Goal: Task Accomplishment & Management: Manage account settings

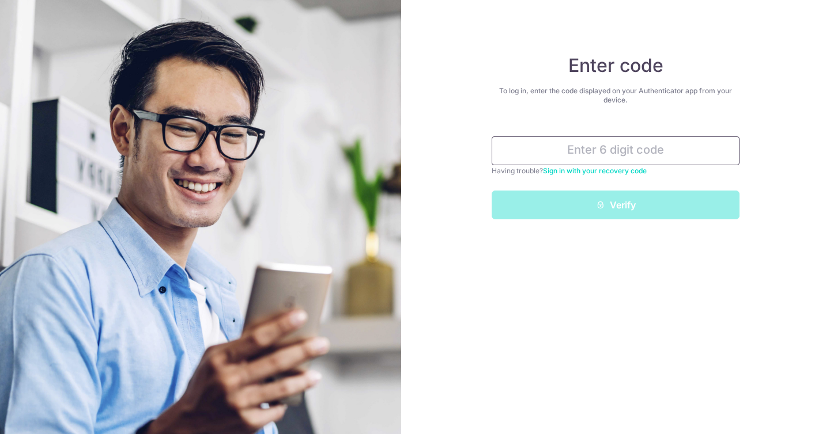
click at [625, 146] on input "text" at bounding box center [616, 151] width 248 height 29
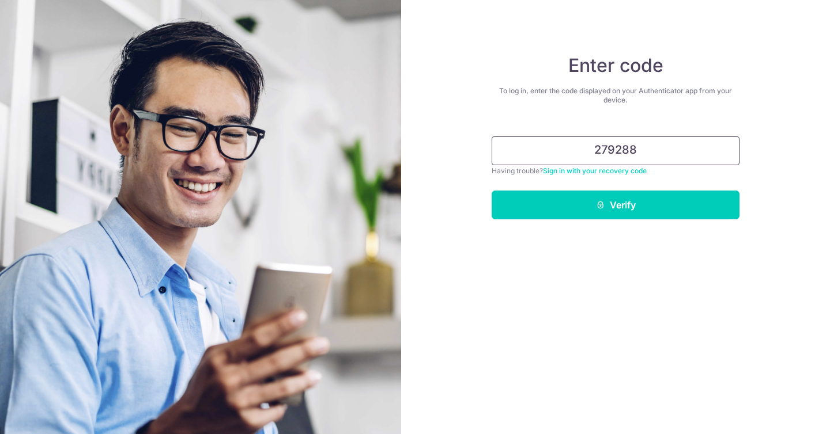
type input "279288"
click at [492, 191] on button "Verify" at bounding box center [616, 205] width 248 height 29
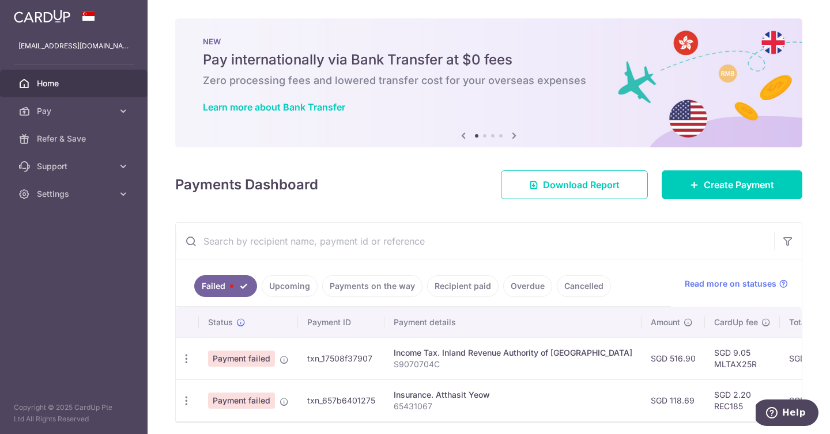
scroll to position [50, 0]
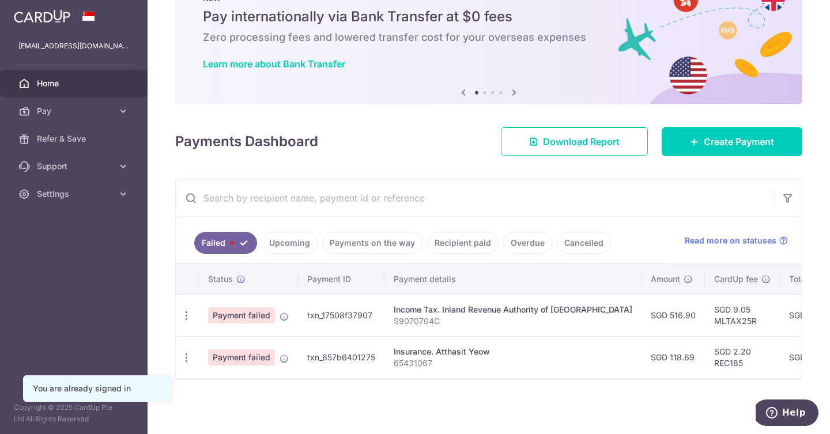
scroll to position [50, 0]
click at [188, 311] on icon "button" at bounding box center [186, 316] width 12 height 12
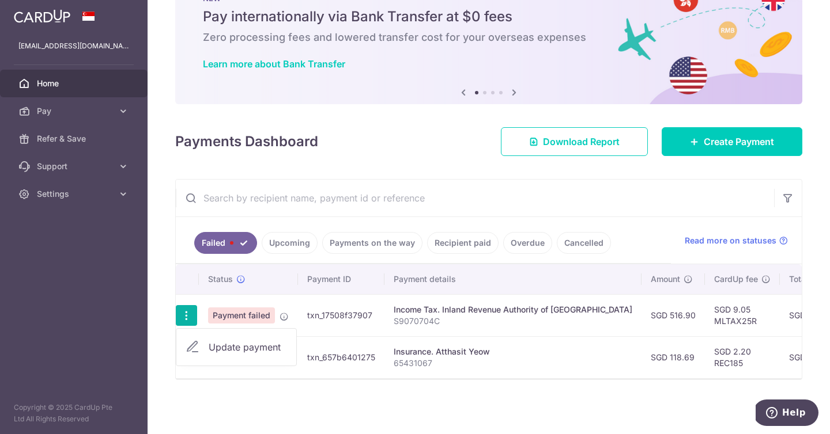
click at [228, 341] on span "Update payment" at bounding box center [248, 348] width 78 height 14
radio input "true"
type input "516.90"
type input "S9070704C"
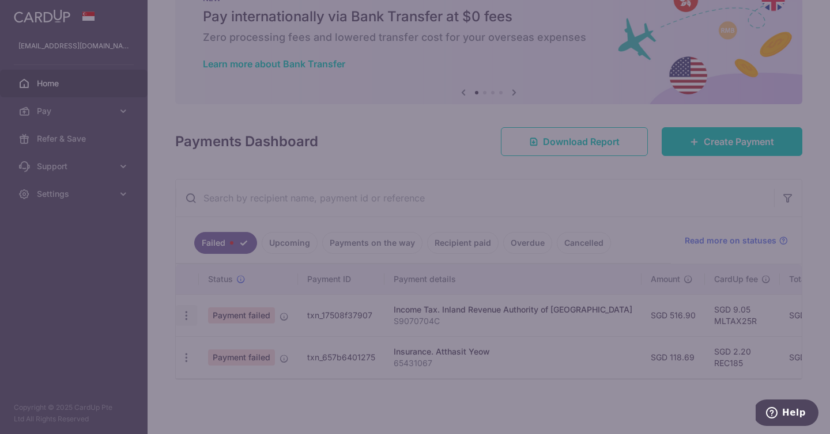
type input "MLTAX25R"
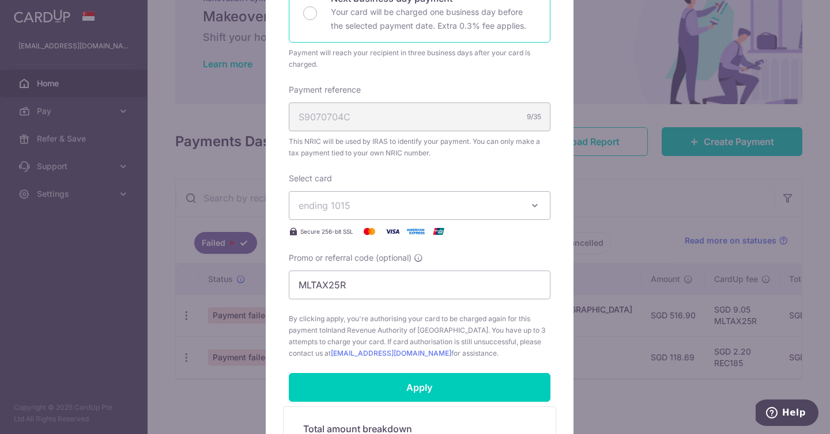
scroll to position [293, 0]
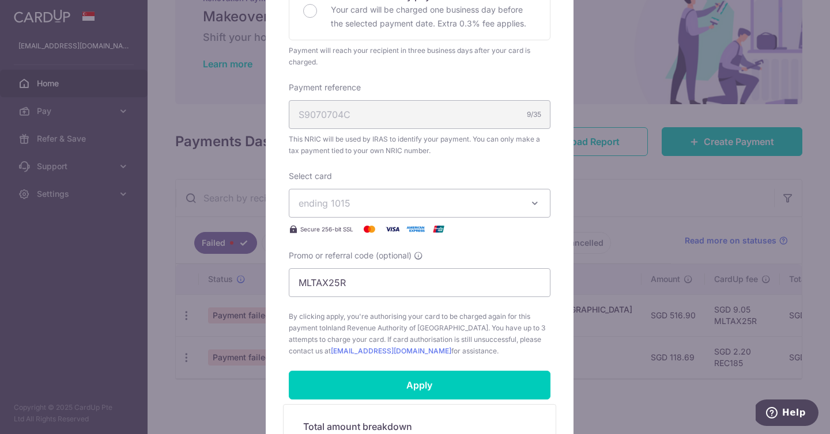
click at [425, 206] on span "ending 1015" at bounding box center [408, 203] width 221 height 14
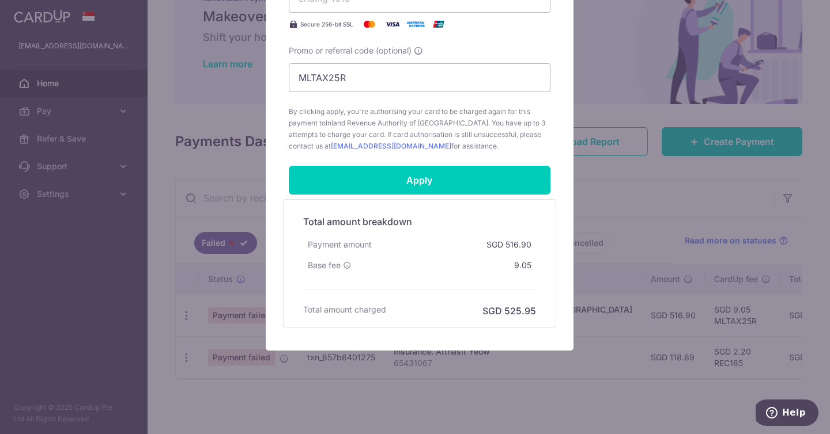
scroll to position [412, 0]
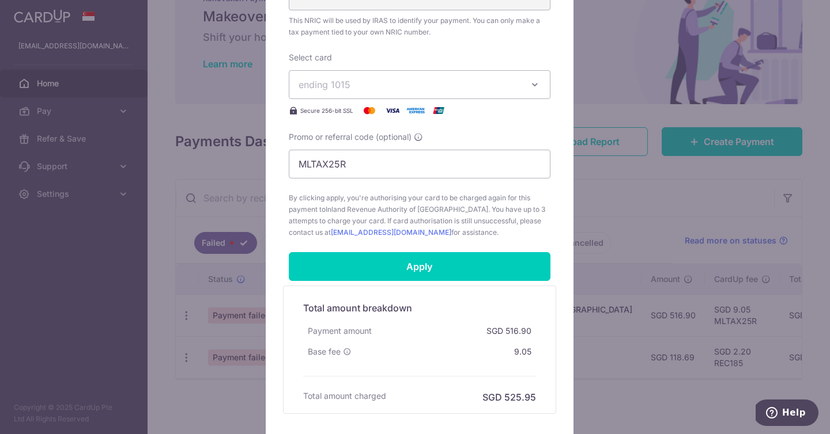
click at [601, 226] on div "Edit payment By clicking apply, you will make changes to all payments to Inland…" at bounding box center [415, 217] width 830 height 434
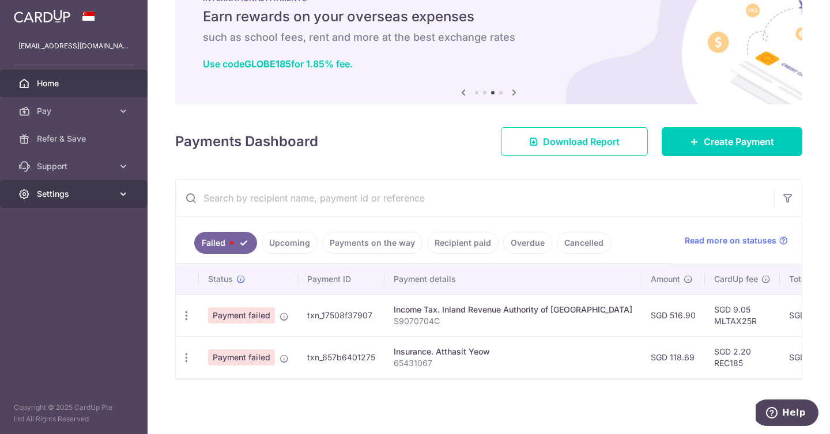
click at [74, 205] on link "Settings" at bounding box center [74, 194] width 148 height 28
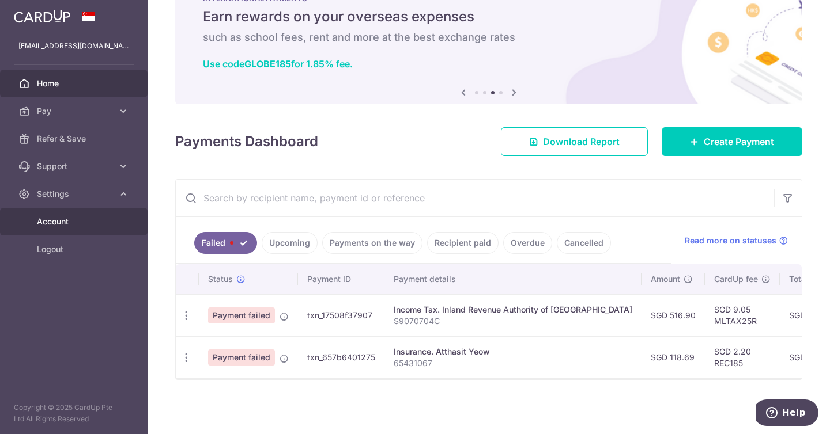
click at [67, 227] on span "Account" at bounding box center [75, 222] width 76 height 12
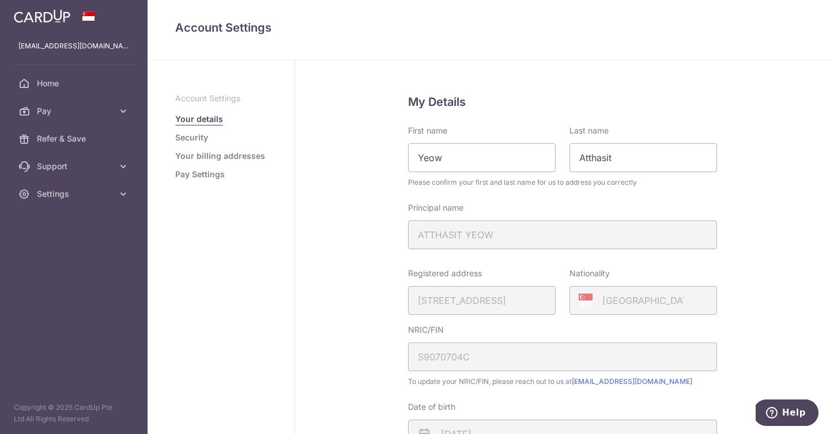
click at [226, 154] on link "Your billing addresses" at bounding box center [220, 156] width 90 height 12
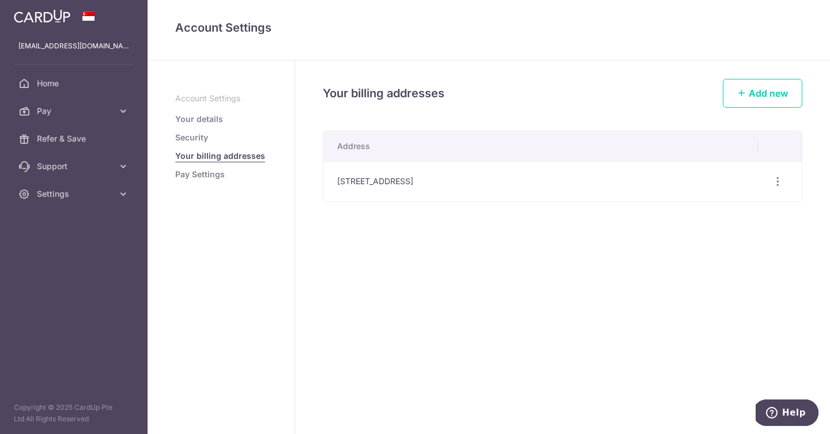
click at [205, 117] on link "Your details" at bounding box center [199, 120] width 48 height 12
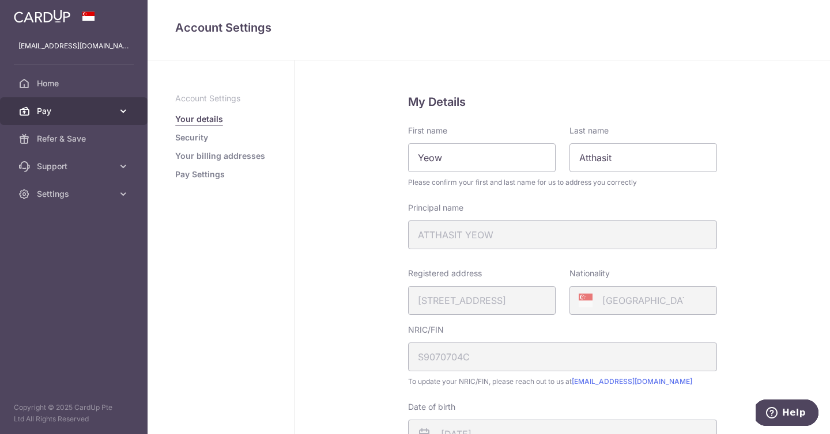
click at [82, 111] on span "Pay" at bounding box center [75, 111] width 76 height 12
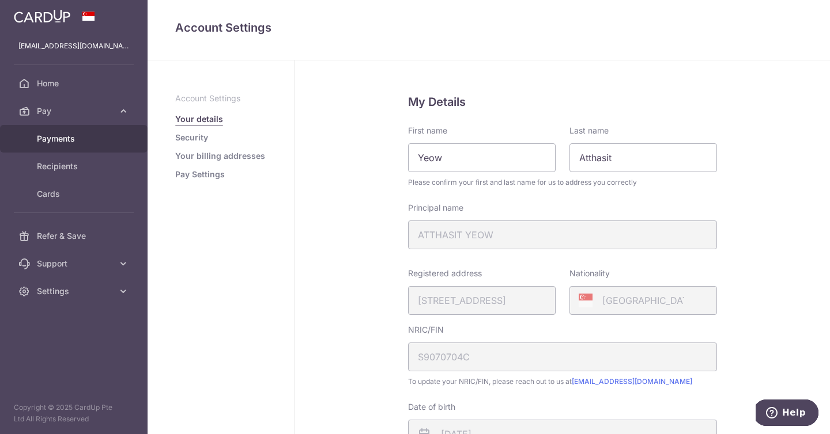
click at [75, 142] on span "Payments" at bounding box center [75, 139] width 76 height 12
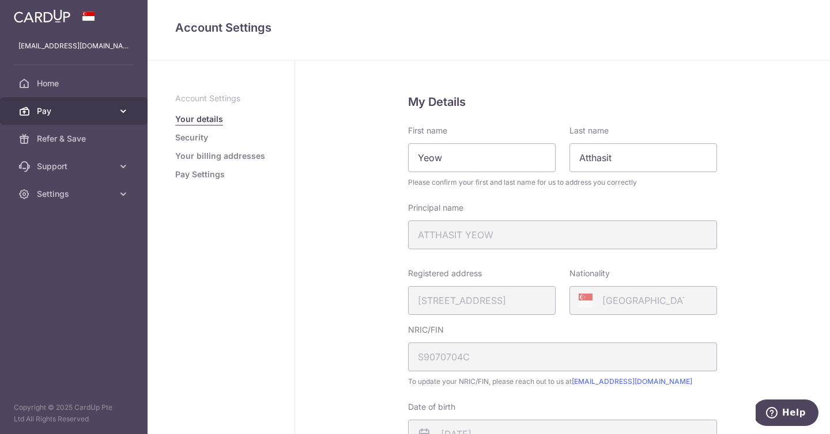
click at [114, 118] on link "Pay" at bounding box center [74, 111] width 148 height 28
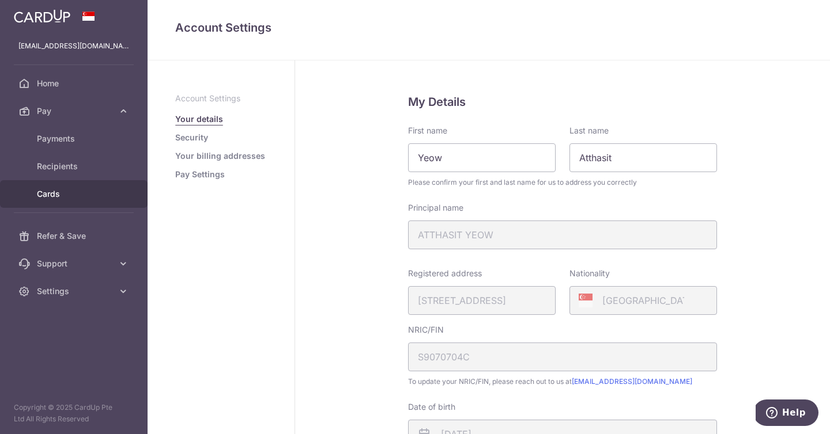
click at [76, 194] on span "Cards" at bounding box center [75, 194] width 76 height 12
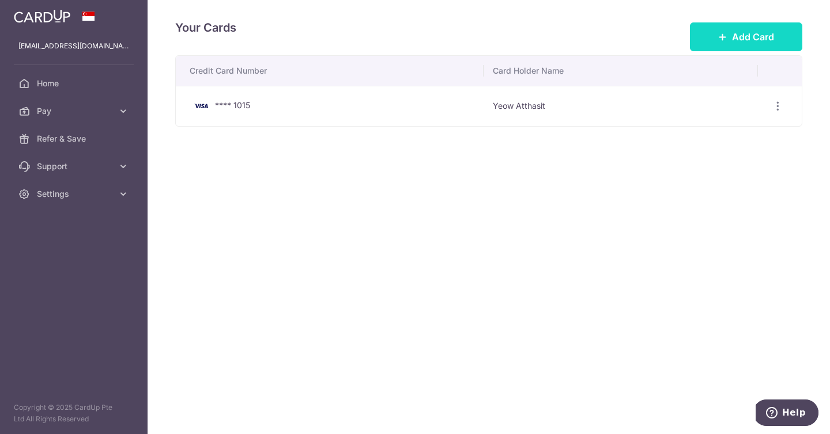
click at [727, 36] on icon at bounding box center [722, 36] width 9 height 9
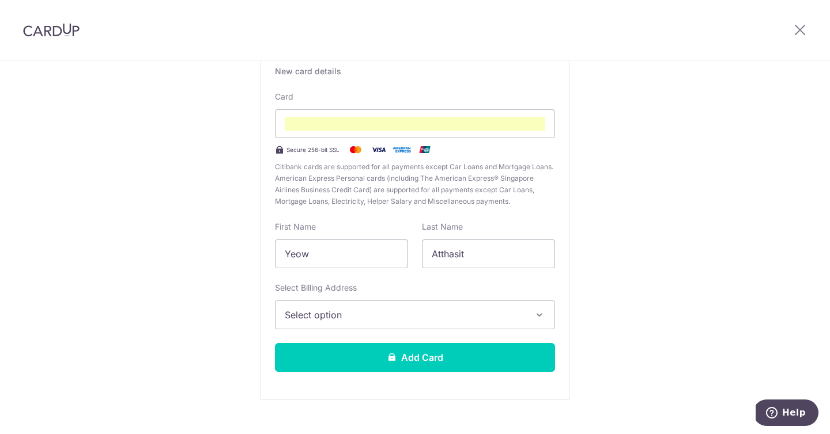
scroll to position [90, 0]
click at [502, 315] on span "Select option" at bounding box center [405, 315] width 240 height 14
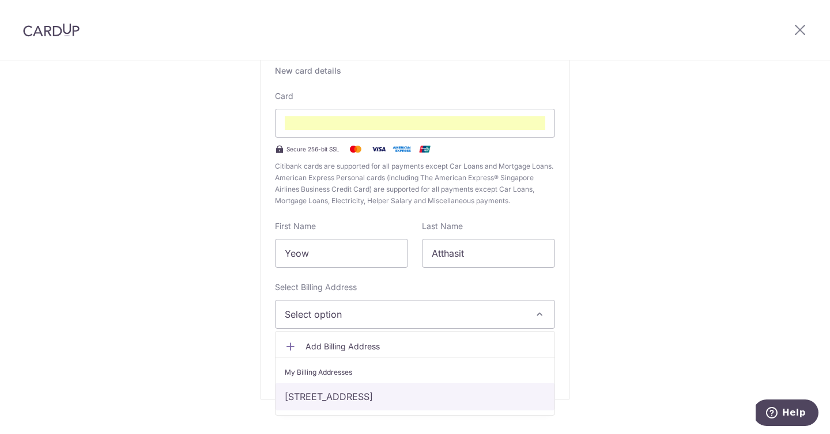
click at [376, 388] on link "152A BEDOK SOUTH ROAD BEDOK SOUTH HORIZON SINGAPORE 461152, 11-538, Singapore, …" at bounding box center [414, 397] width 279 height 28
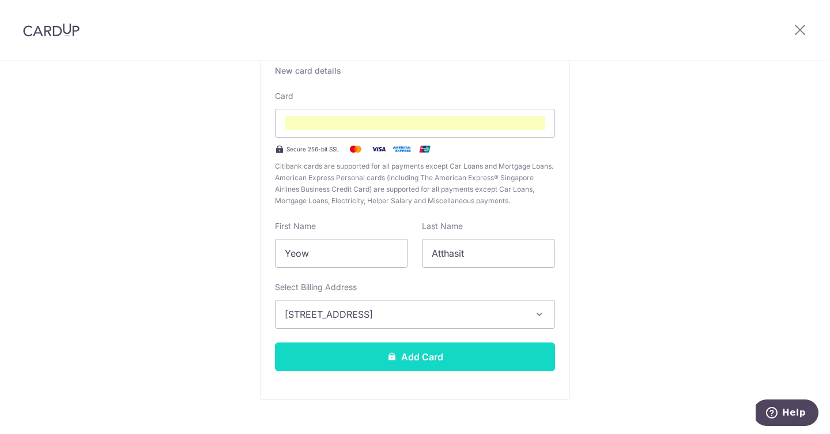
click at [439, 358] on button "Add Card" at bounding box center [415, 357] width 280 height 29
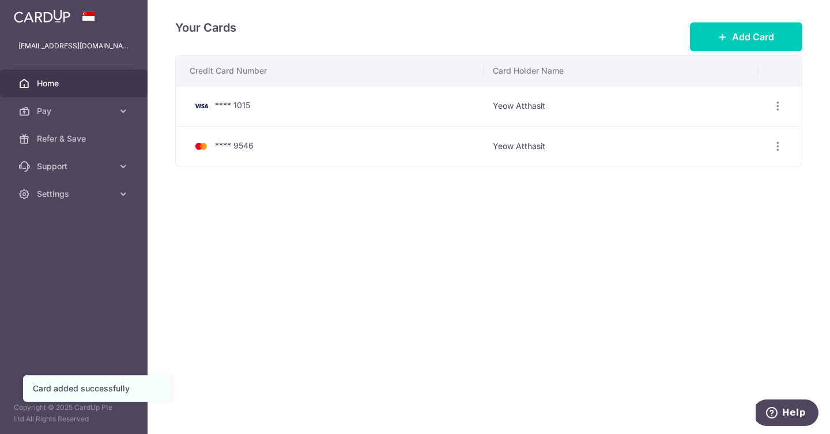
click at [56, 89] on span "Home" at bounding box center [75, 84] width 76 height 12
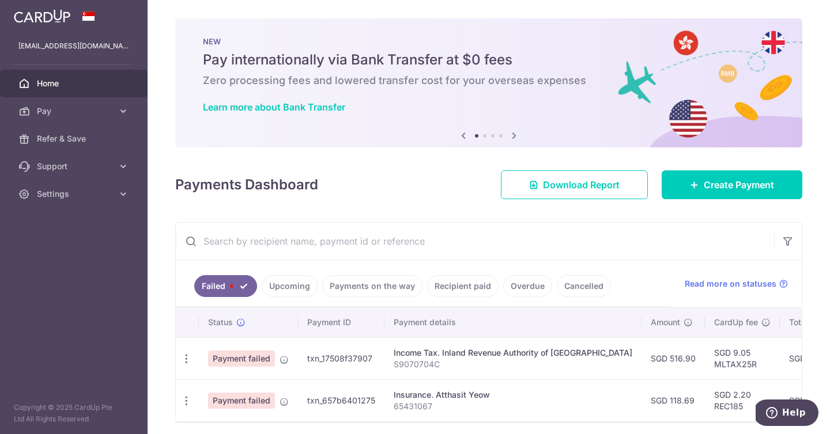
scroll to position [50, 0]
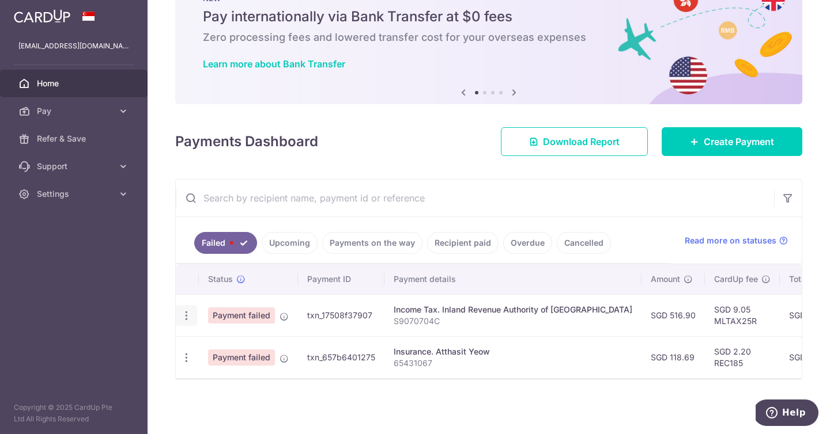
click at [186, 315] on icon "button" at bounding box center [186, 316] width 12 height 12
click at [233, 345] on span "Update payment" at bounding box center [248, 348] width 78 height 14
radio input "true"
type input "516.90"
type input "S9070704C"
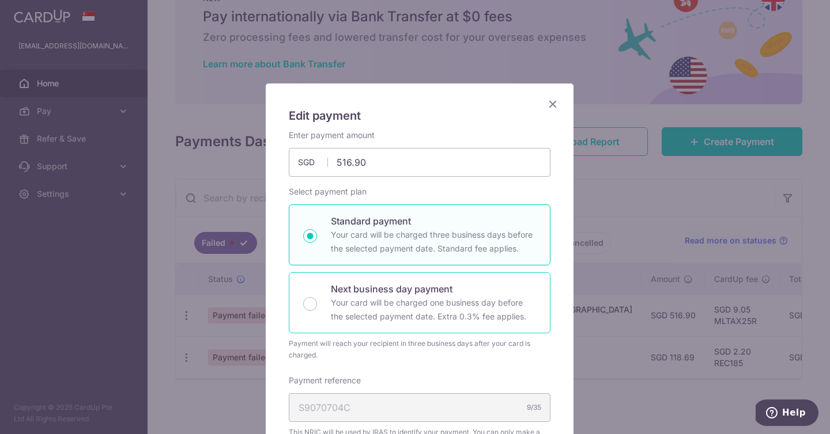
type input "MLTAX25R"
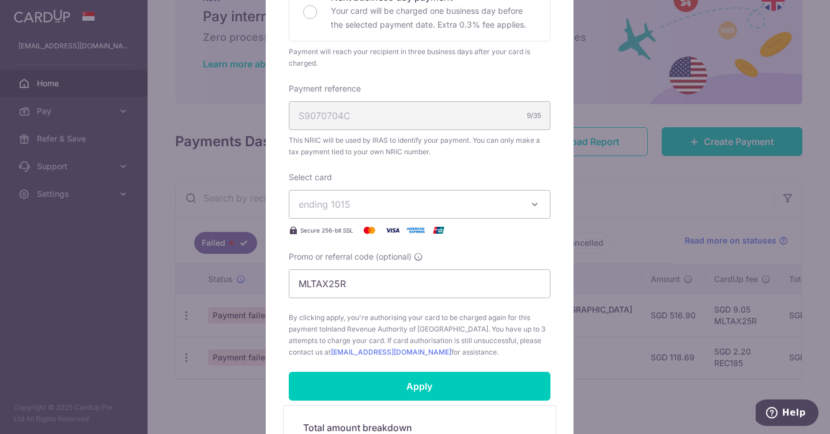
scroll to position [294, 0]
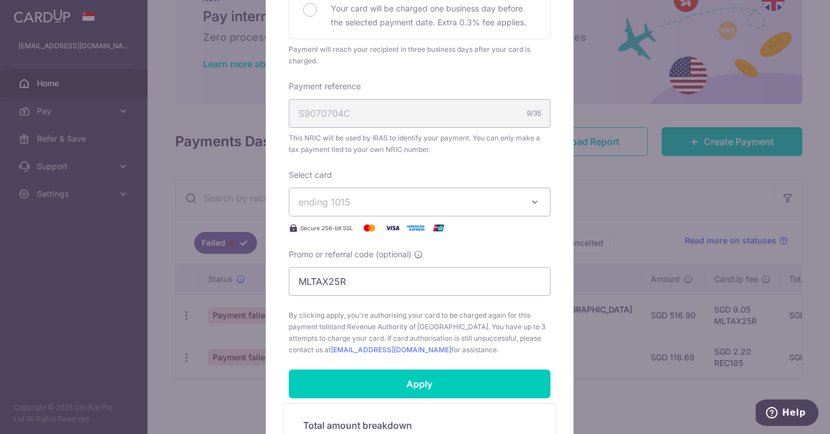
click at [451, 201] on span "ending 1015" at bounding box center [408, 202] width 221 height 14
click at [394, 281] on span "**** 9546" at bounding box center [419, 284] width 242 height 14
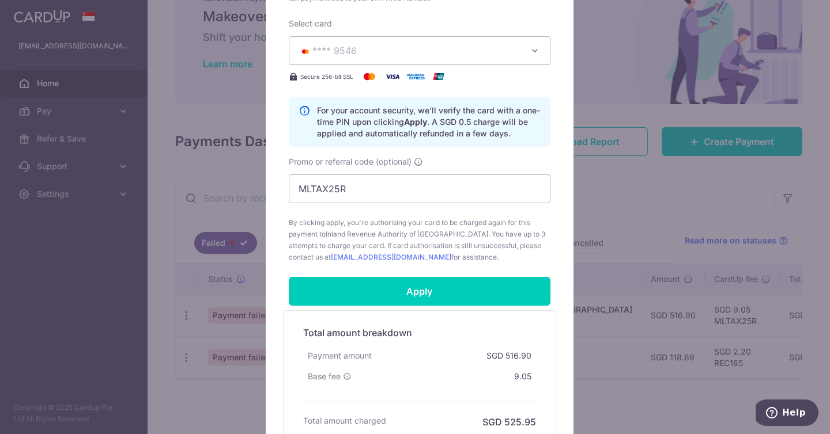
scroll to position [486, 0]
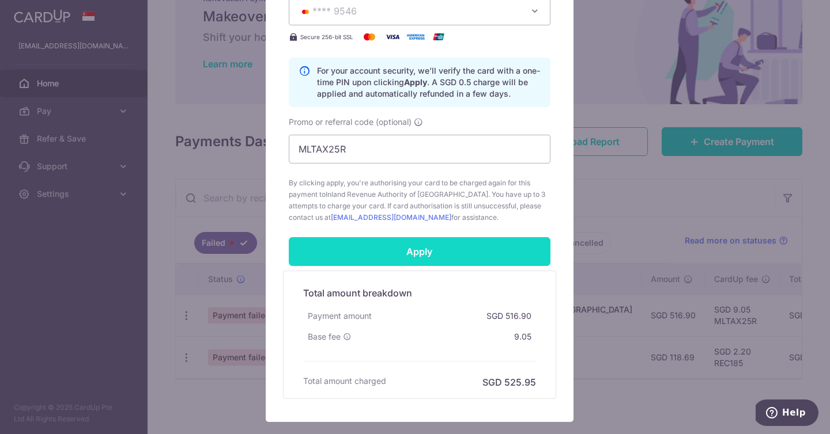
click at [418, 252] on input "Apply" at bounding box center [420, 251] width 262 height 29
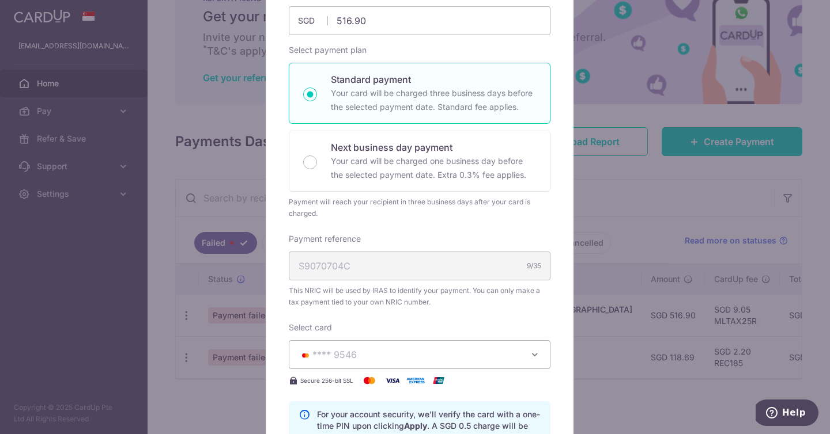
scroll to position [0, 0]
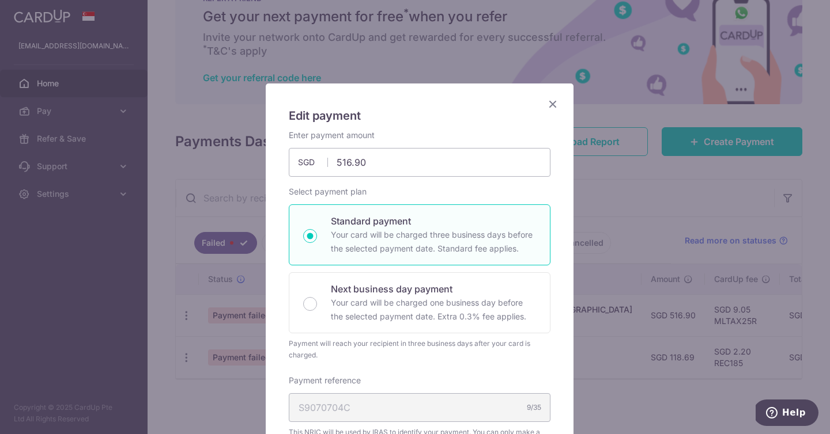
click at [547, 99] on icon "Close" at bounding box center [553, 104] width 14 height 14
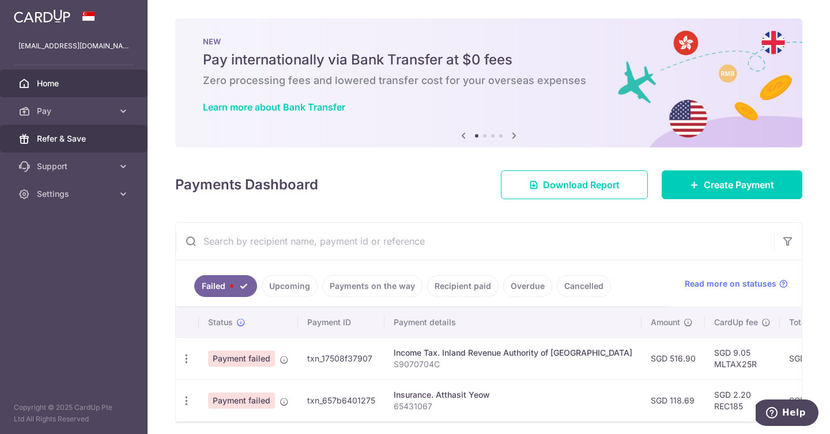
click at [73, 142] on span "Refer & Save" at bounding box center [75, 139] width 76 height 12
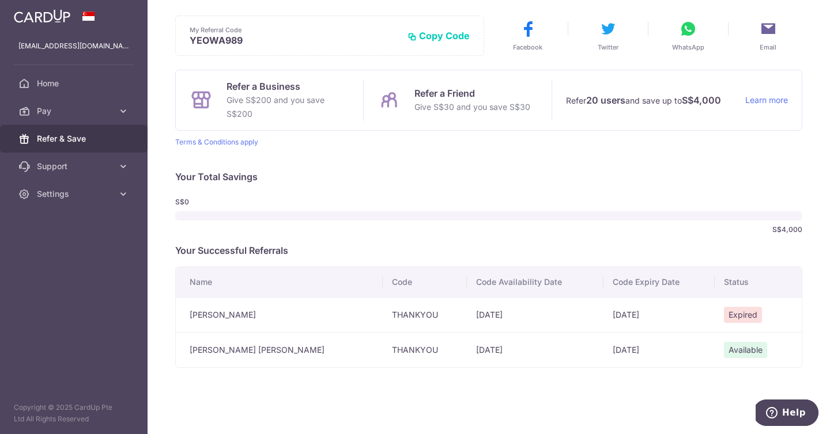
scroll to position [56, 0]
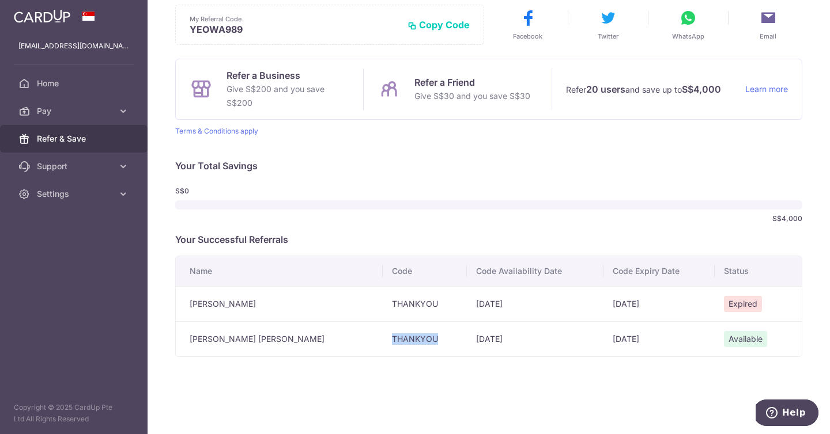
drag, startPoint x: 381, startPoint y: 341, endPoint x: 335, endPoint y: 340, distance: 46.1
click at [383, 340] on td "THANKYOU" at bounding box center [425, 339] width 85 height 35
copy td "THANKYOU"
click at [80, 82] on span "Home" at bounding box center [75, 84] width 76 height 12
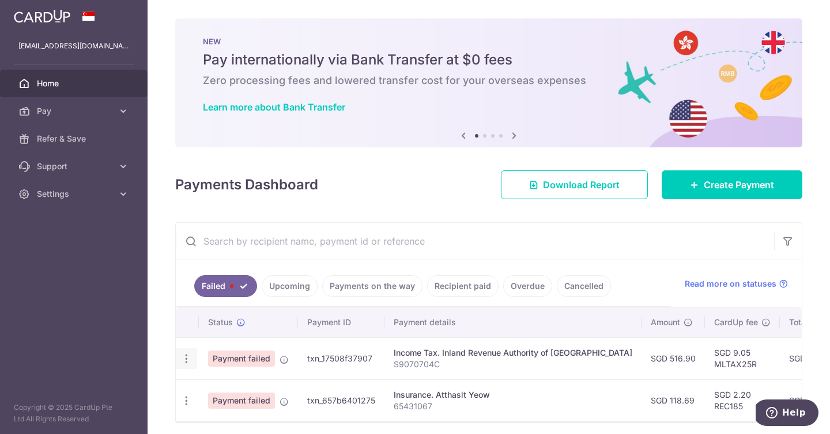
click at [180, 361] on icon "button" at bounding box center [186, 359] width 12 height 12
click at [182, 359] on icon "button" at bounding box center [186, 359] width 12 height 12
click at [242, 383] on link "Update payment" at bounding box center [236, 391] width 120 height 28
radio input "true"
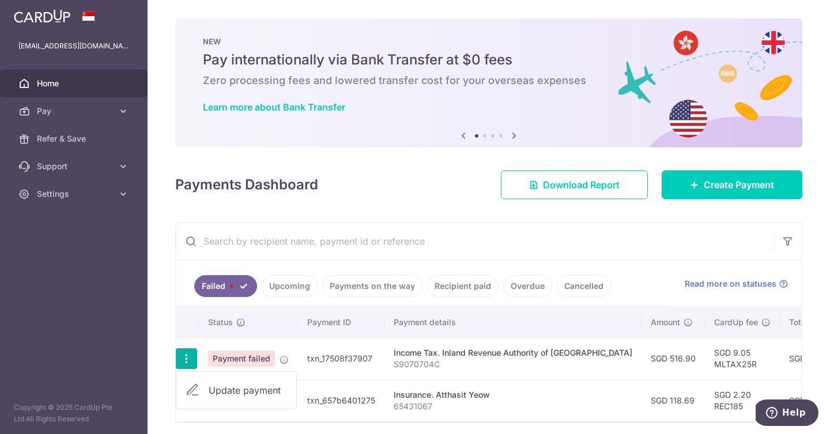
type input "516.90"
type input "S9070704C"
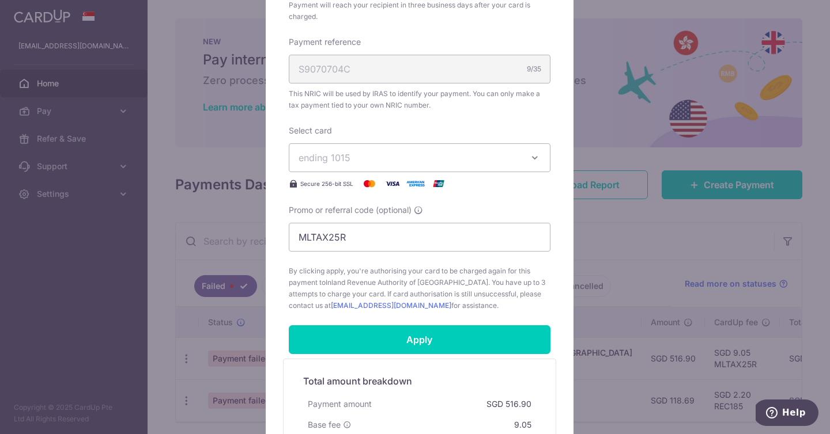
scroll to position [334, 0]
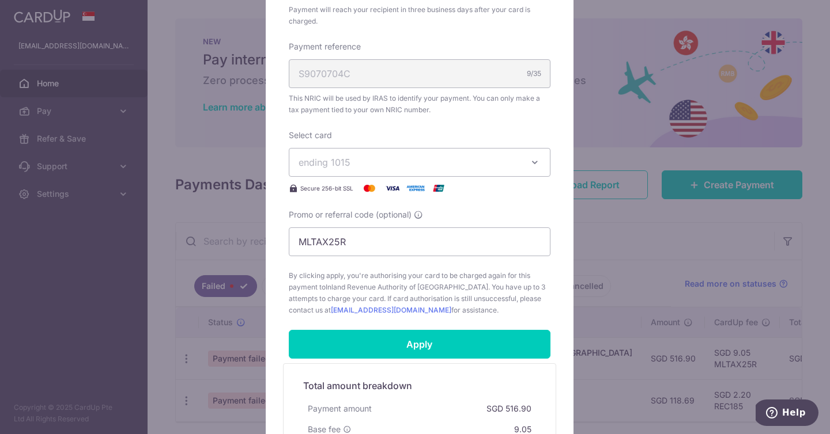
click at [372, 161] on span "ending 1015" at bounding box center [408, 163] width 221 height 14
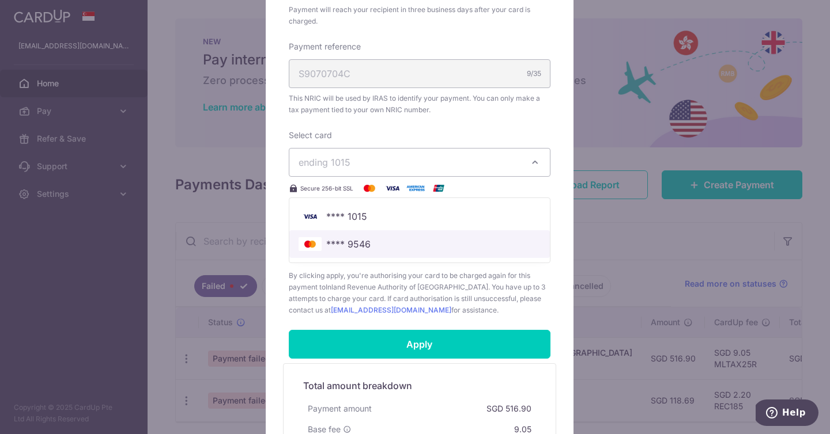
click at [353, 246] on span "**** 9546" at bounding box center [348, 244] width 44 height 14
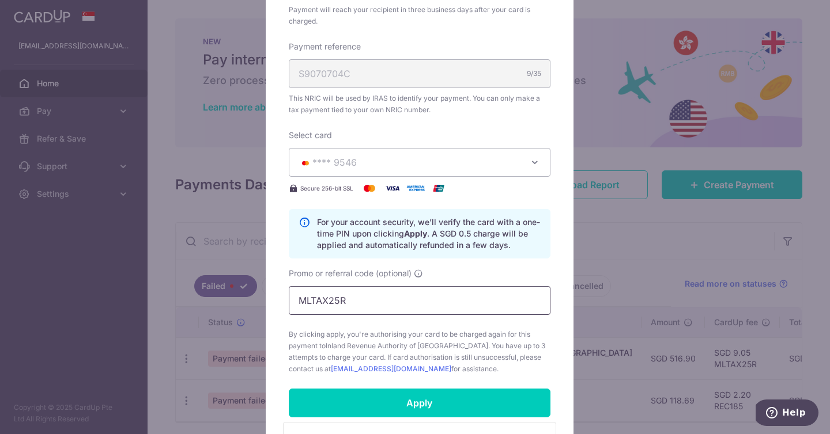
click at [366, 301] on input "MLTAX25R" at bounding box center [420, 300] width 262 height 29
click at [366, 300] on input "MLTAX25R" at bounding box center [420, 300] width 262 height 29
paste input "THANKYOU"
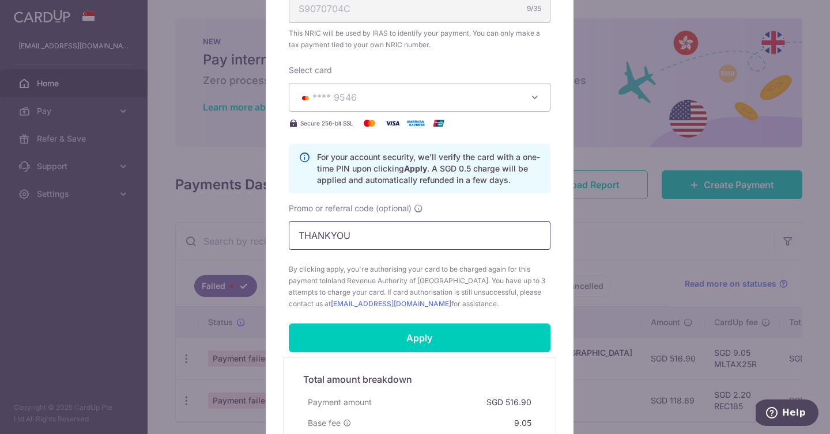
scroll to position [400, 0]
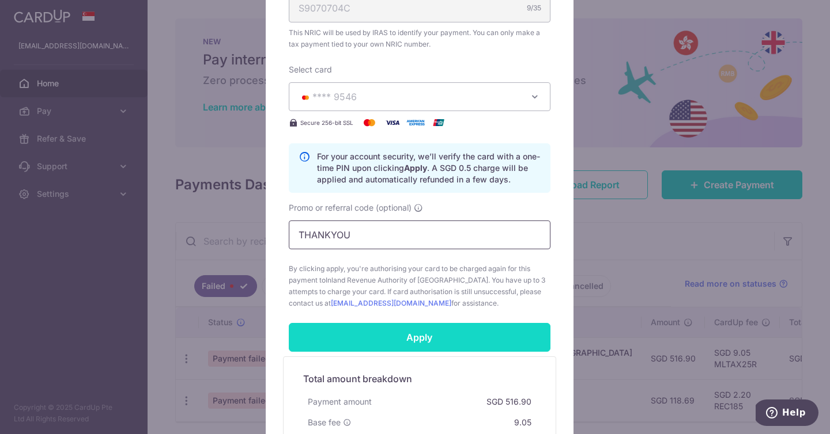
type input "THANKYOU"
click at [375, 337] on input "Apply" at bounding box center [420, 337] width 262 height 29
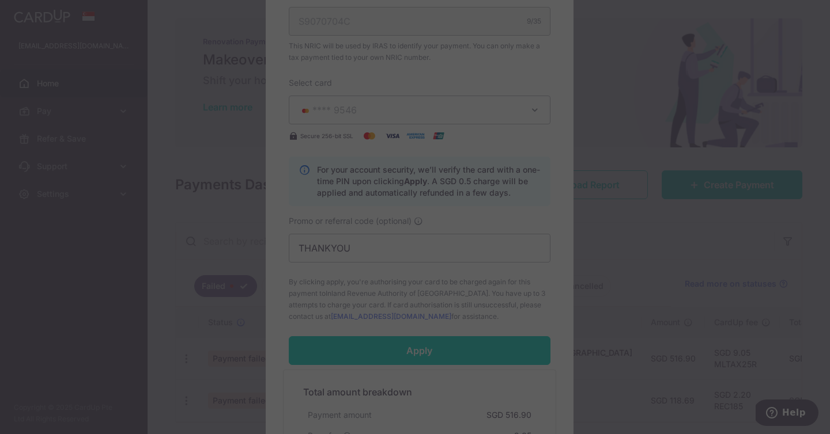
scroll to position [387, 0]
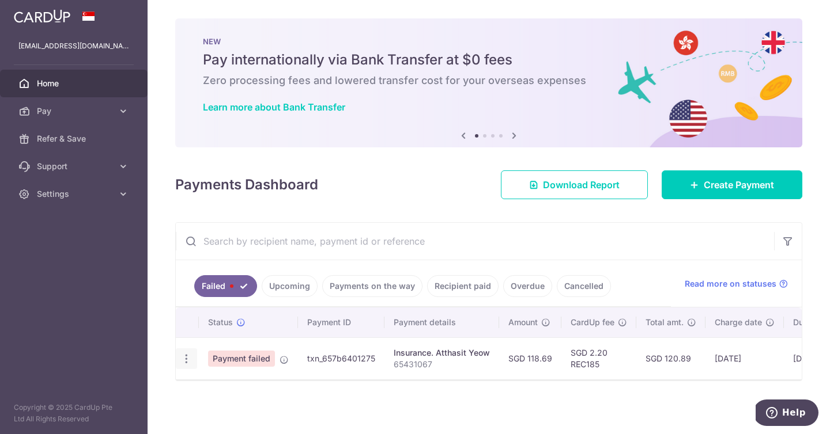
click at [187, 358] on icon "button" at bounding box center [186, 359] width 12 height 12
click at [232, 389] on span "Update payment" at bounding box center [248, 391] width 78 height 14
radio input "true"
type input "118.69"
type input "65431067"
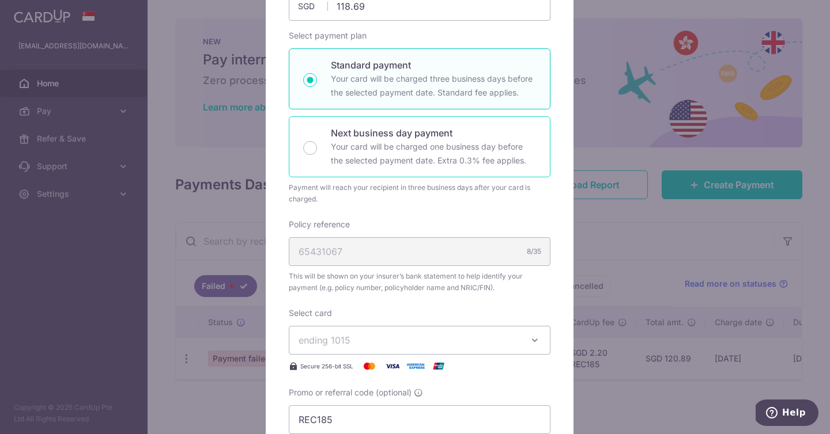
scroll to position [161, 0]
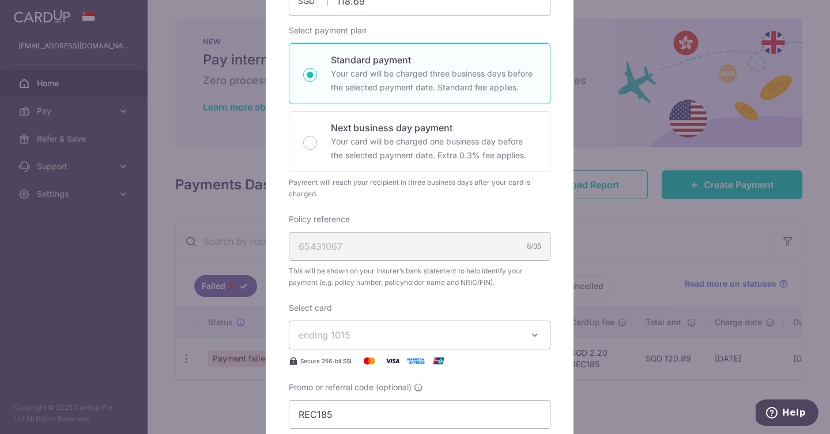
click at [357, 338] on span "ending 1015" at bounding box center [408, 335] width 221 height 14
click at [343, 415] on span "**** 9546" at bounding box center [348, 417] width 44 height 14
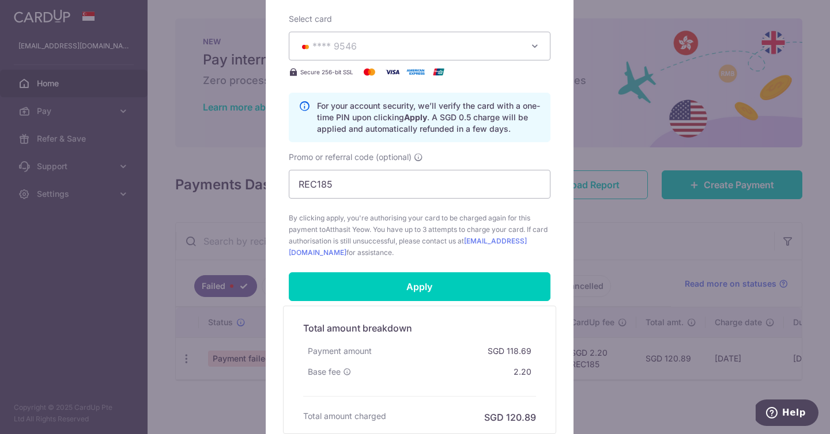
scroll to position [453, 0]
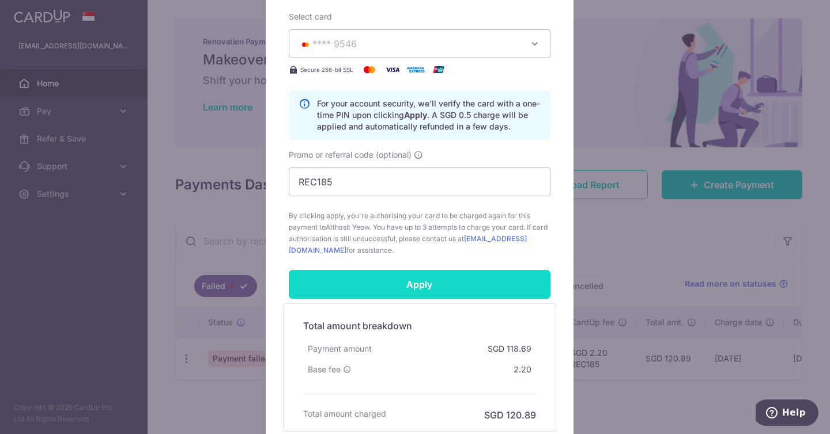
click at [377, 295] on input "Apply" at bounding box center [420, 284] width 262 height 29
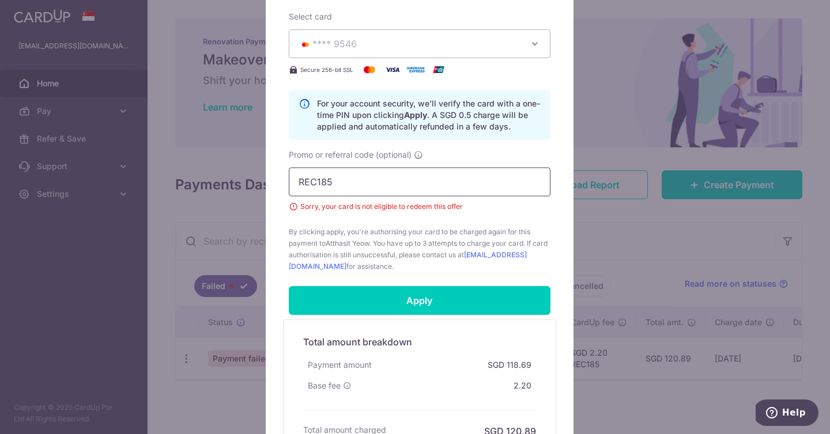
click at [365, 182] on input "REC185" at bounding box center [420, 182] width 262 height 29
paste input "THANKYOU"
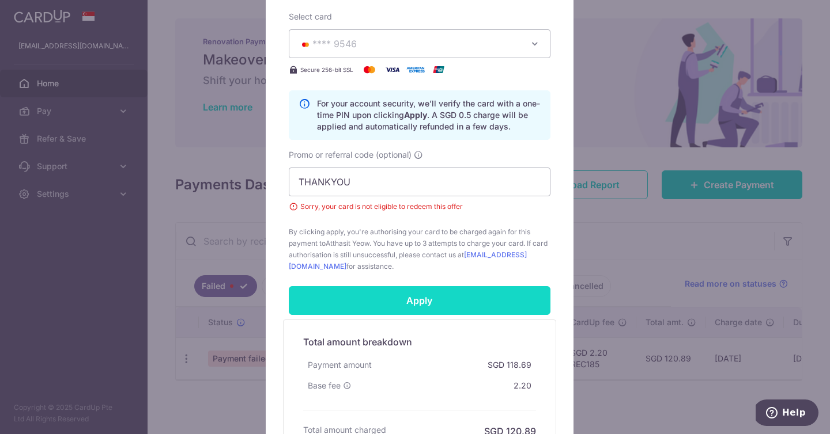
click at [368, 304] on input "Apply" at bounding box center [420, 300] width 262 height 29
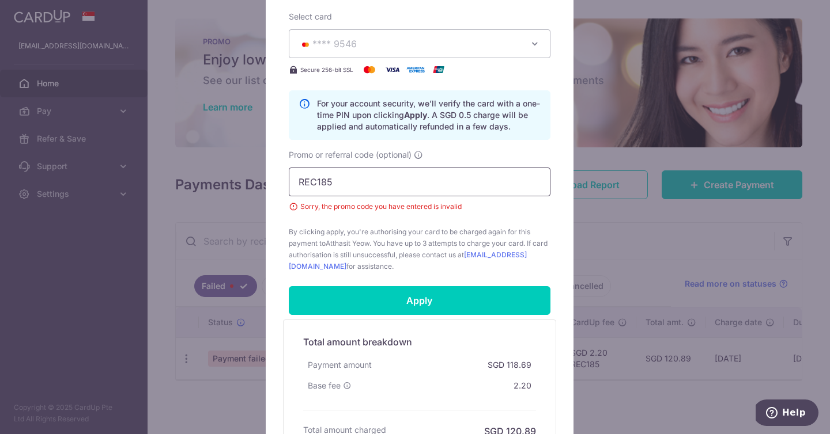
click at [349, 186] on input "REC185" at bounding box center [420, 182] width 262 height 29
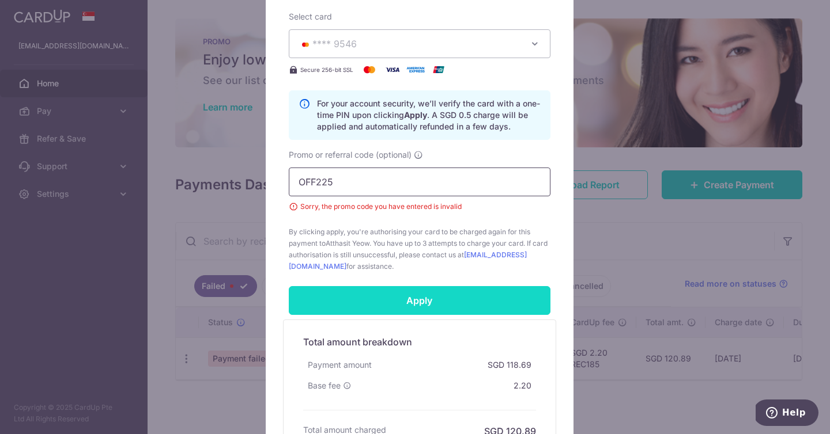
type input "OFF225"
click at [382, 290] on input "Apply" at bounding box center [420, 300] width 262 height 29
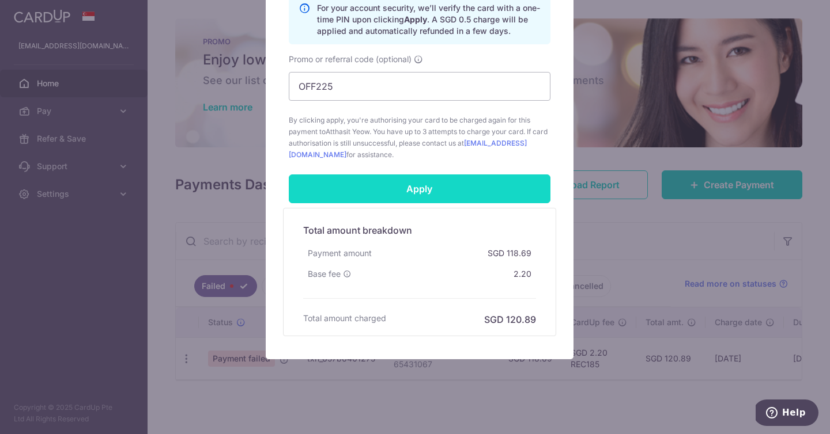
scroll to position [557, 0]
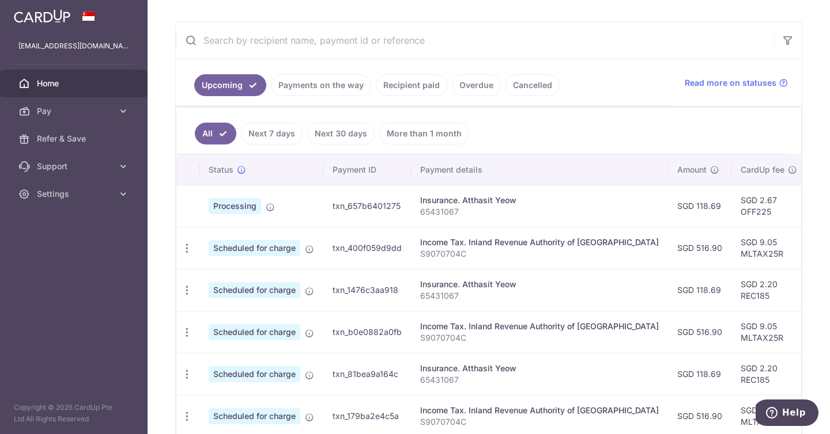
scroll to position [286, 0]
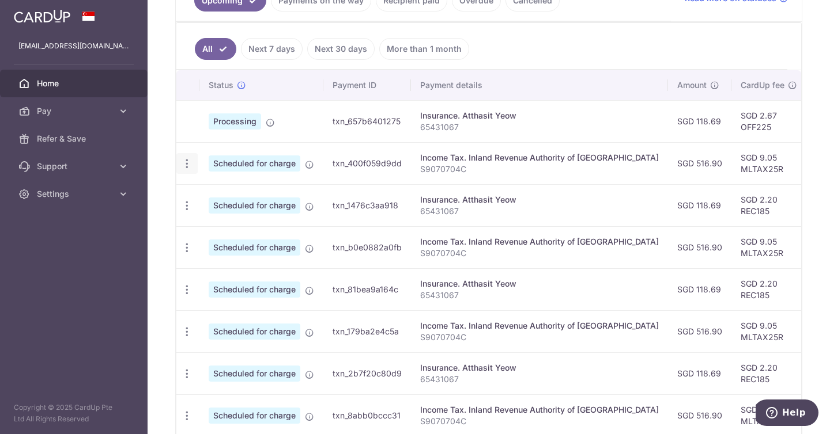
click at [187, 164] on icon "button" at bounding box center [187, 164] width 12 height 12
click at [233, 194] on span "Update payment" at bounding box center [248, 195] width 78 height 14
radio input "true"
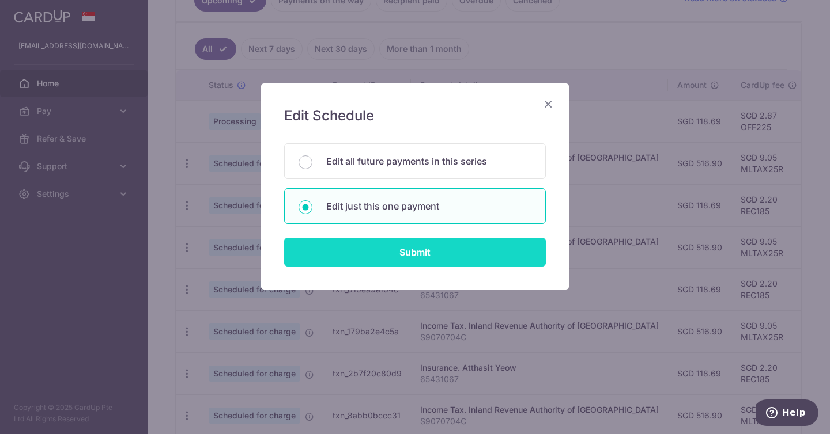
click at [394, 255] on input "Submit" at bounding box center [415, 252] width 262 height 29
radio input "true"
type input "516.90"
type input "[DATE]"
type input "S9070704C"
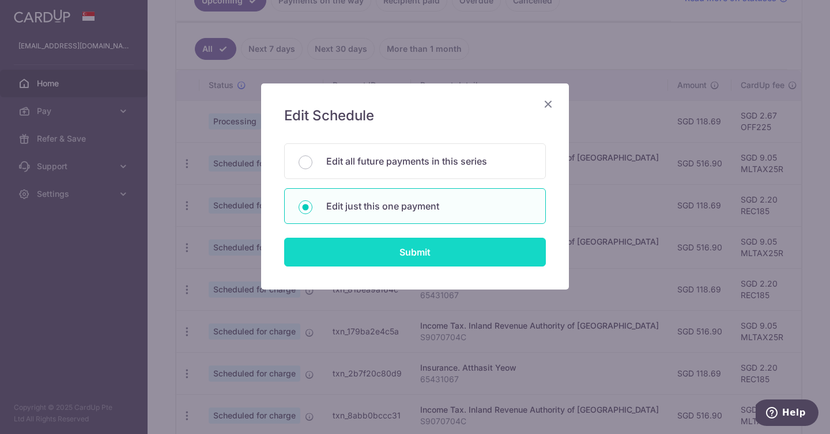
type input "MLTAX25R"
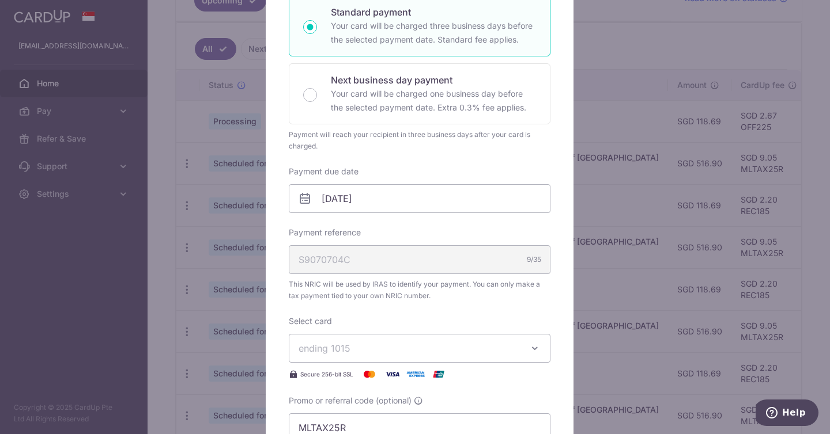
scroll to position [0, 0]
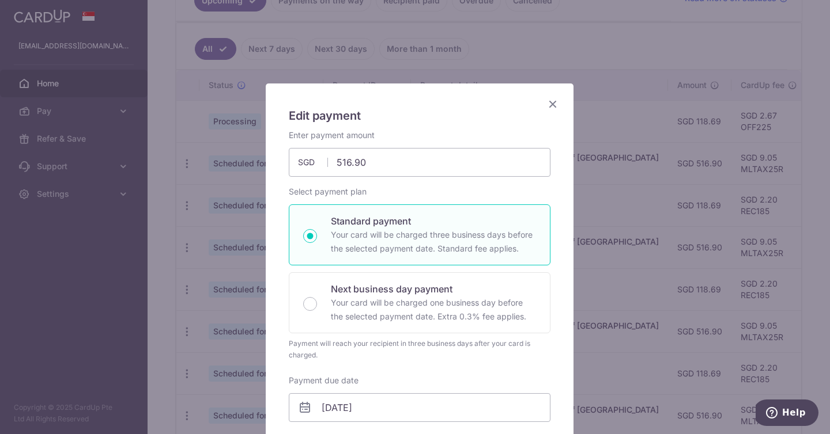
click at [552, 105] on icon "Close" at bounding box center [553, 104] width 14 height 14
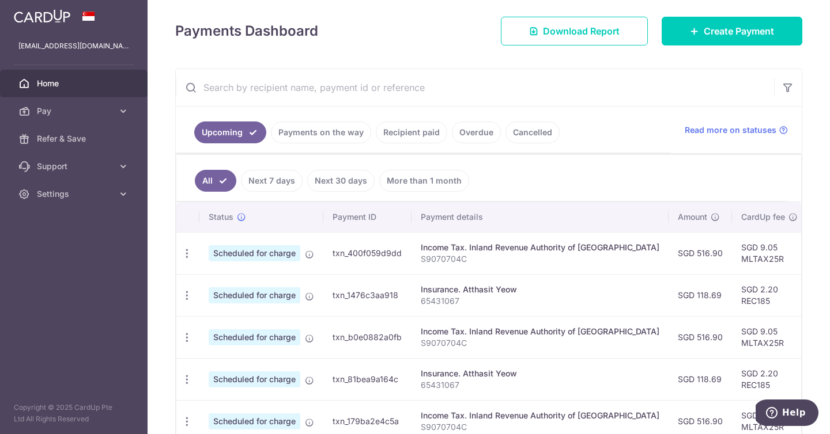
click at [293, 130] on link "Payments on the way" at bounding box center [321, 133] width 100 height 22
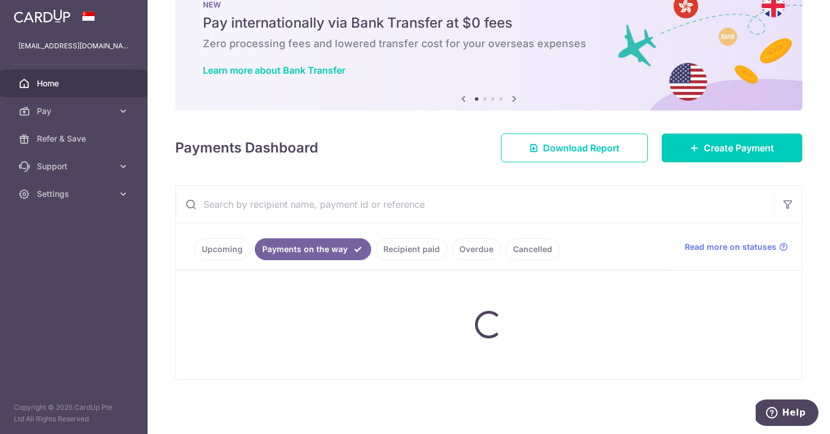
scroll to position [50, 0]
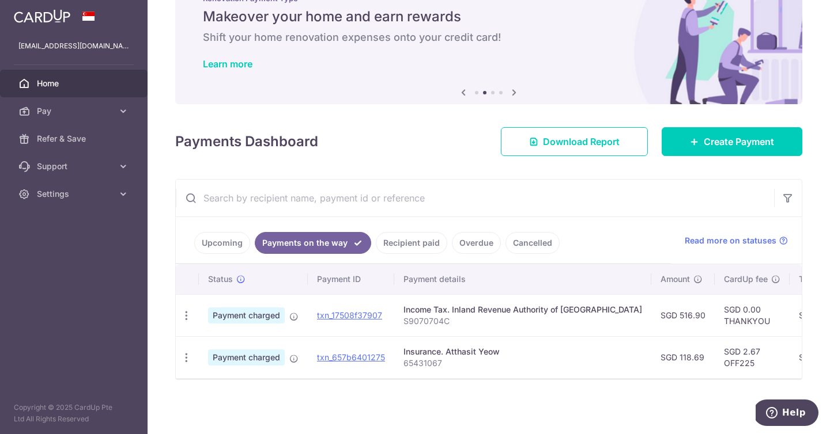
click at [528, 366] on td "Insurance. Atthasit Yeow 65431067" at bounding box center [522, 358] width 257 height 42
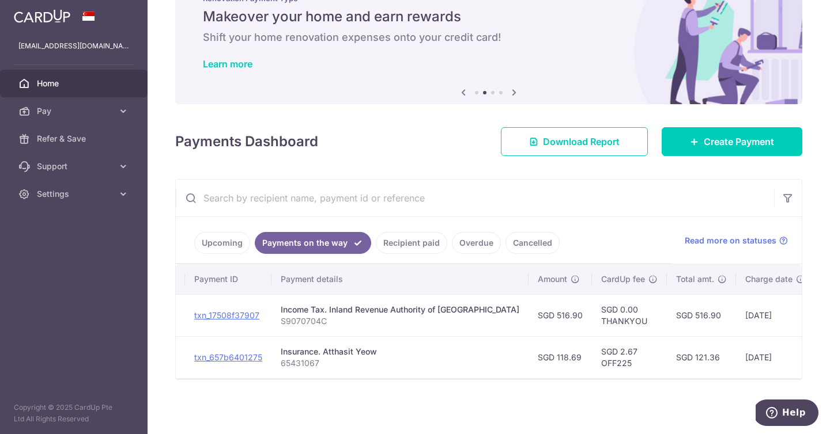
scroll to position [0, 149]
